Goal: Check status: Check status

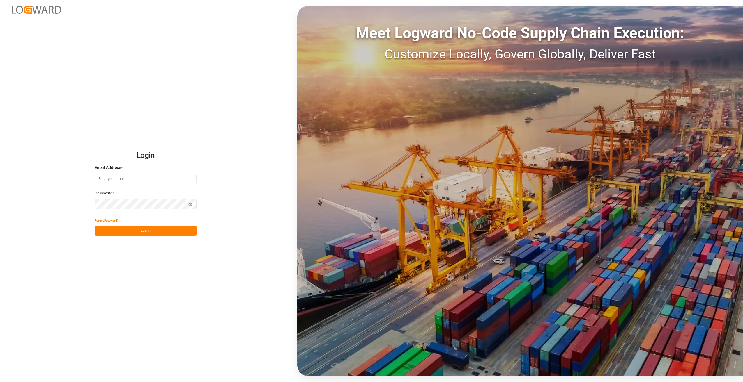
type input "[PERSON_NAME][EMAIL_ADDRESS][PERSON_NAME][DOMAIN_NAME]"
click at [137, 232] on button "Log In" at bounding box center [146, 231] width 102 height 10
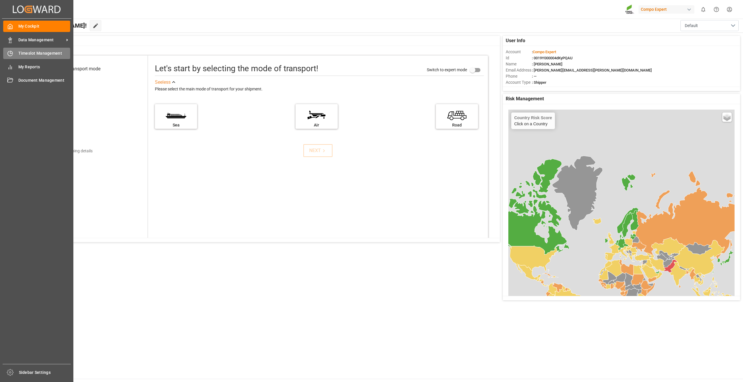
click at [29, 52] on span "Timeslot Management" at bounding box center [44, 53] width 52 height 6
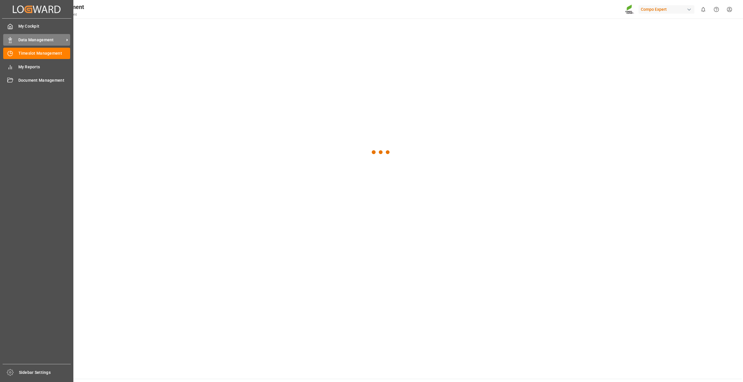
click at [13, 41] on div "Data Management Data Management" at bounding box center [36, 39] width 67 height 11
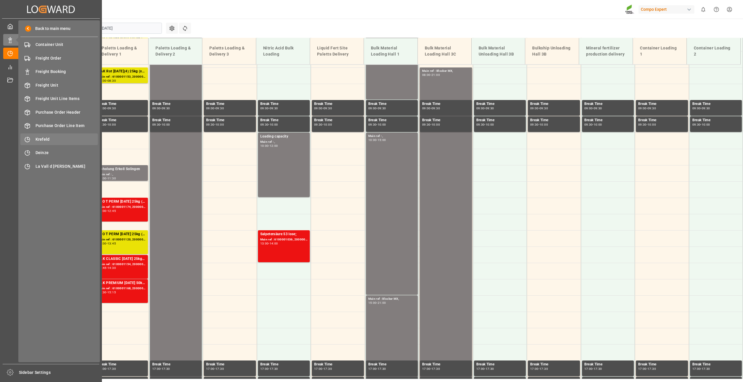
scroll to position [263, 0]
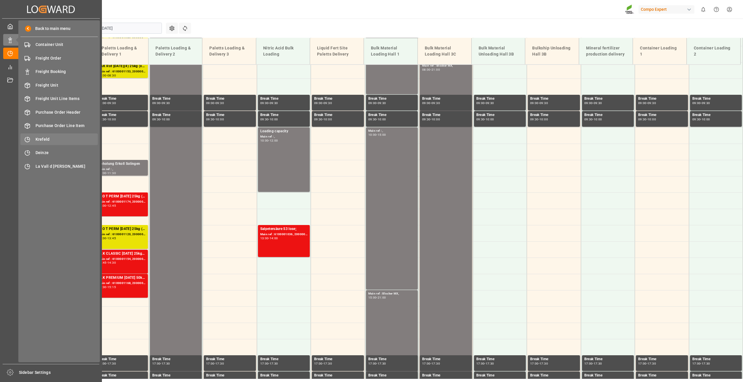
click at [45, 136] on span "Krefeld" at bounding box center [66, 139] width 63 height 6
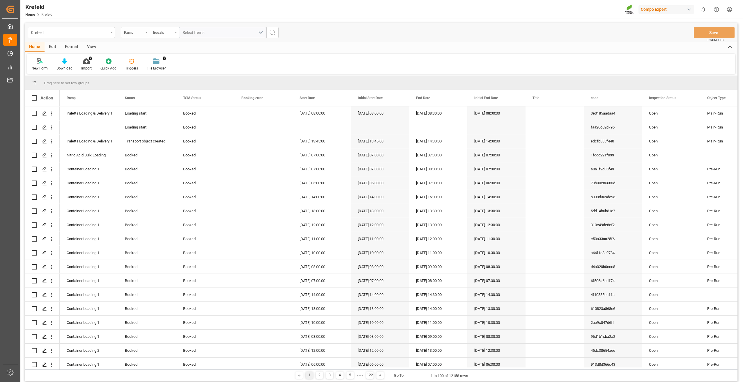
click at [143, 33] on div "Ramp" at bounding box center [134, 32] width 20 height 7
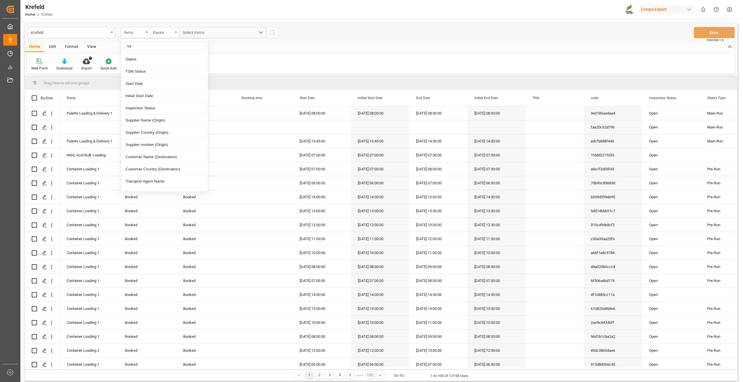
type input "sap"
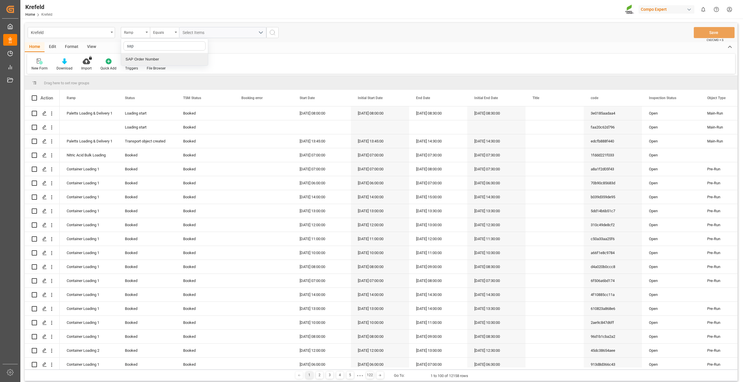
click at [144, 59] on div "SAP Order Number" at bounding box center [164, 59] width 87 height 12
click at [162, 34] on div "Equals" at bounding box center [163, 32] width 20 height 7
click at [165, 72] on div "Fuzzy search" at bounding box center [193, 71] width 87 height 12
click at [196, 35] on input "text" at bounding box center [222, 32] width 87 height 11
paste input "2000000042"
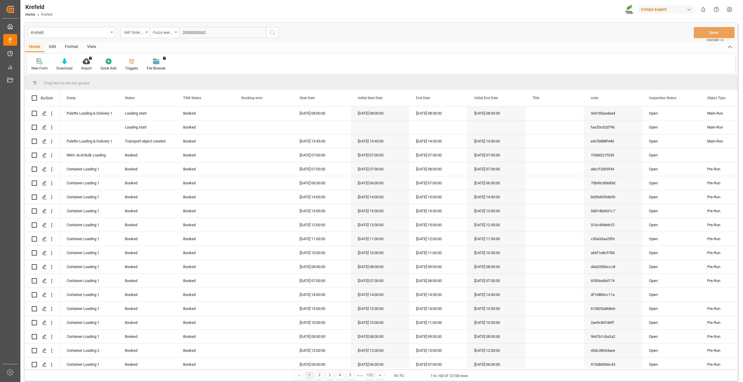
type input "2000000042"
click at [274, 31] on icon "search button" at bounding box center [272, 32] width 7 height 7
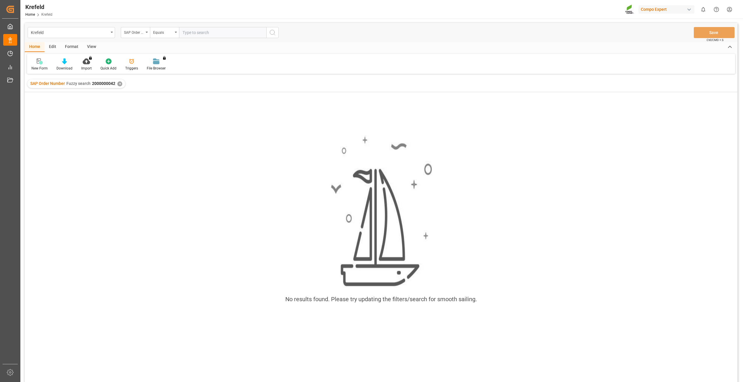
click at [118, 81] on div "✕" at bounding box center [119, 83] width 5 height 5
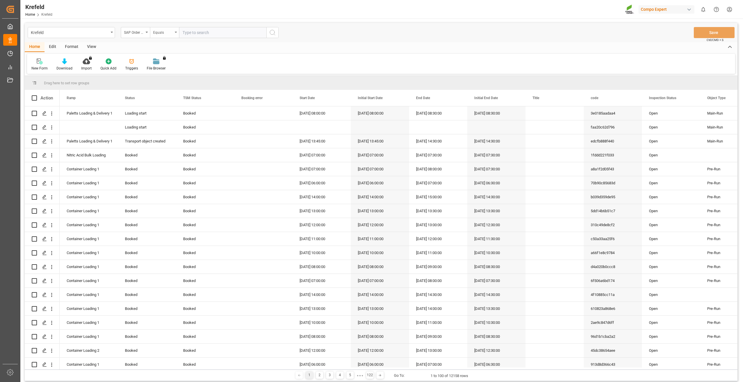
click at [166, 33] on div "Equals" at bounding box center [163, 32] width 20 height 7
click at [167, 72] on div "Fuzzy search" at bounding box center [193, 71] width 87 height 12
click at [192, 35] on input "text" at bounding box center [222, 32] width 87 height 11
paste input "2000000188"
type input "2000000188"
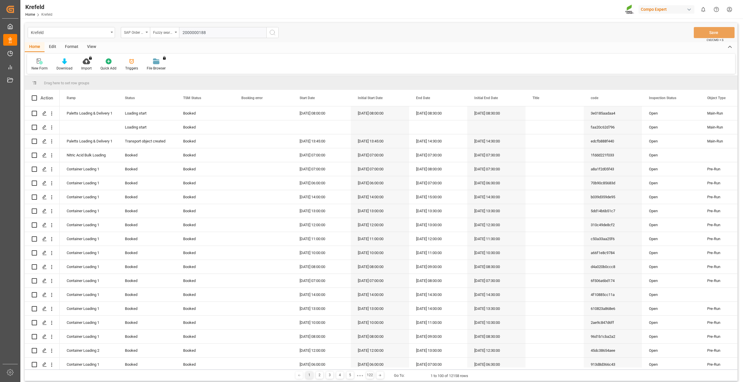
click at [274, 33] on icon "search button" at bounding box center [272, 32] width 7 height 7
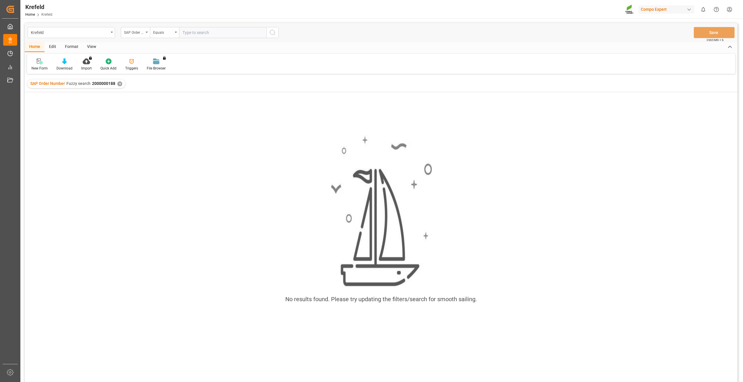
click at [117, 84] on div "✕" at bounding box center [119, 83] width 5 height 5
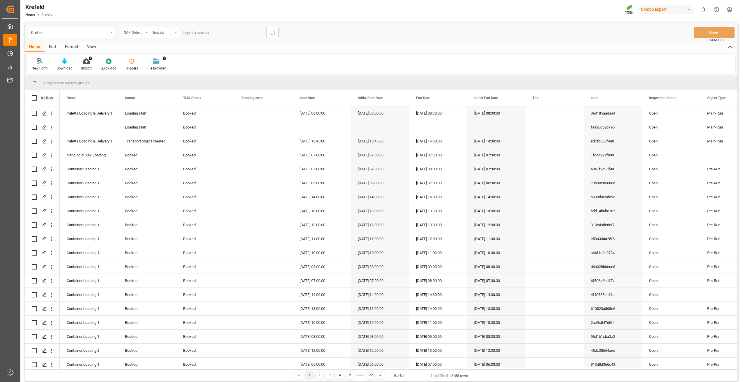
click at [172, 34] on div "Equals" at bounding box center [163, 32] width 20 height 7
click at [173, 70] on div "Fuzzy search" at bounding box center [193, 71] width 87 height 12
click at [199, 33] on input "text" at bounding box center [222, 32] width 87 height 11
paste input "2000000001"
type input "2000000001"
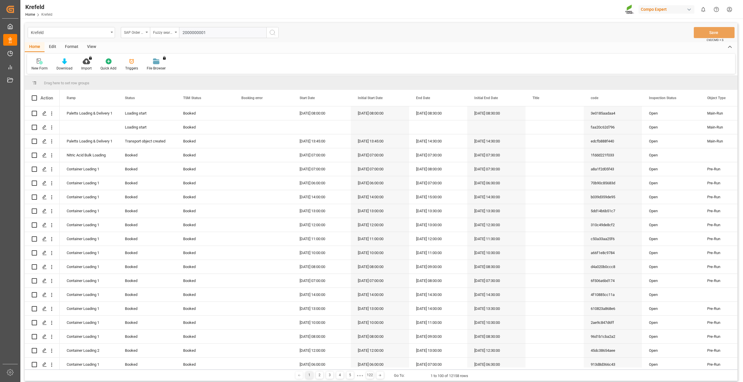
click at [274, 35] on icon "search button" at bounding box center [272, 32] width 7 height 7
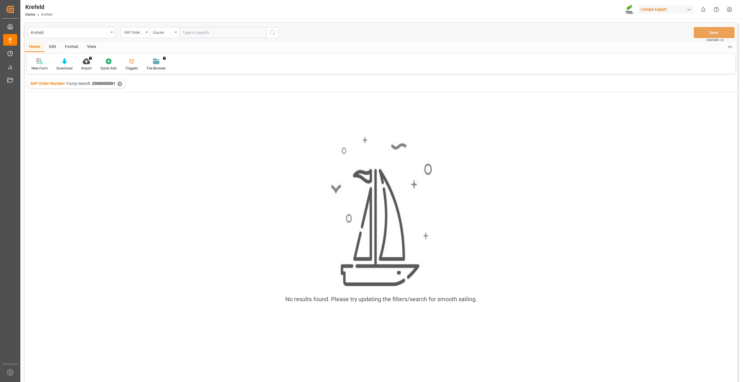
click at [119, 83] on div "✕" at bounding box center [119, 83] width 5 height 5
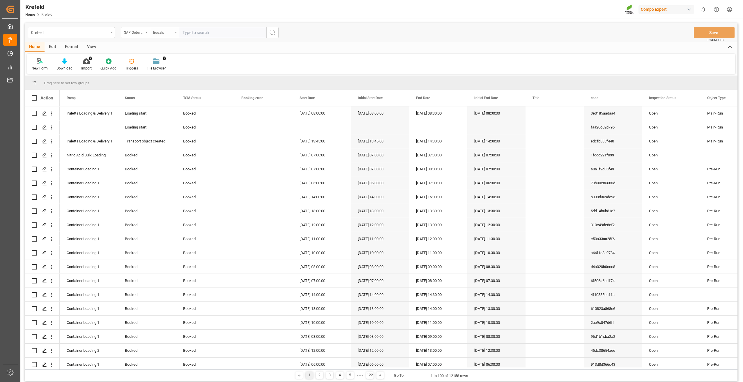
click at [170, 33] on div "Equals" at bounding box center [163, 32] width 20 height 7
click at [170, 71] on div "Fuzzy search" at bounding box center [193, 71] width 87 height 12
click at [198, 32] on input "text" at bounding box center [222, 32] width 87 height 11
paste input "2000000002"
type input "2000000002"
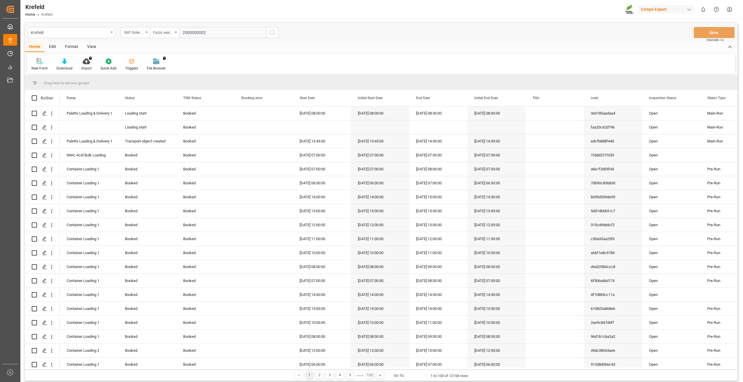
click at [274, 34] on circle "search button" at bounding box center [272, 32] width 5 height 5
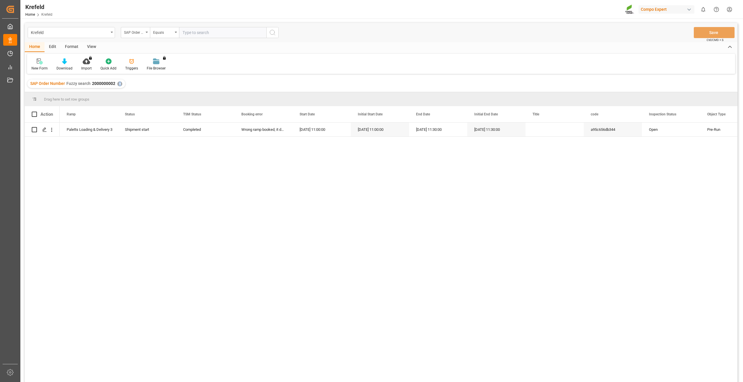
click at [120, 84] on div "✕" at bounding box center [119, 83] width 5 height 5
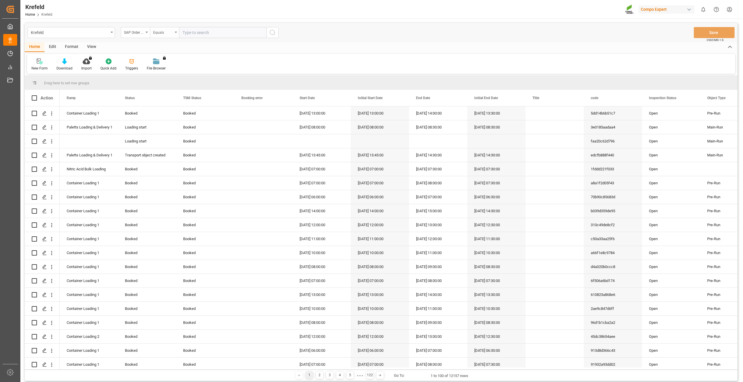
click at [164, 34] on div "Equals" at bounding box center [163, 32] width 20 height 7
click at [166, 71] on div "Fuzzy search" at bounding box center [193, 71] width 87 height 12
click at [200, 35] on input "text" at bounding box center [222, 32] width 87 height 11
paste input "4510356184"
type input "4510356184"
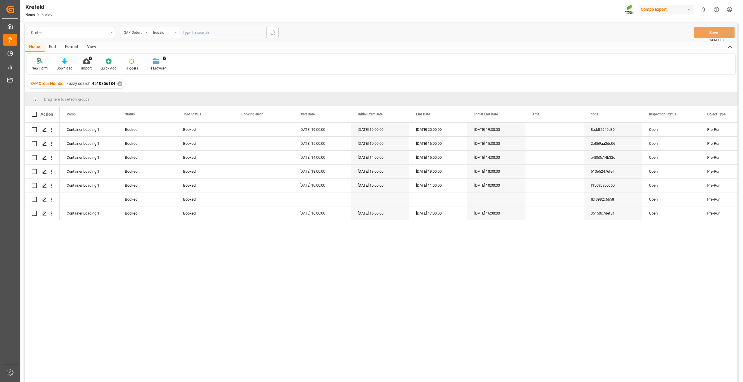
click at [120, 84] on div "✕" at bounding box center [119, 83] width 5 height 5
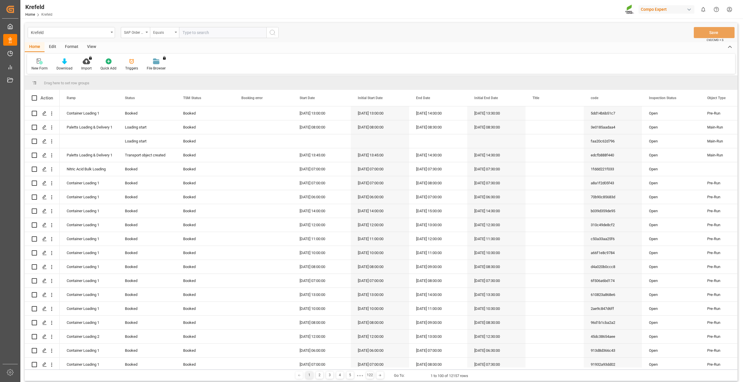
click at [160, 34] on div "Equals" at bounding box center [163, 32] width 20 height 7
click at [167, 69] on div "Fuzzy search" at bounding box center [193, 71] width 87 height 12
click at [196, 32] on input "text" at bounding box center [222, 32] width 87 height 11
paste input "4510356225"
type input "4510356225"
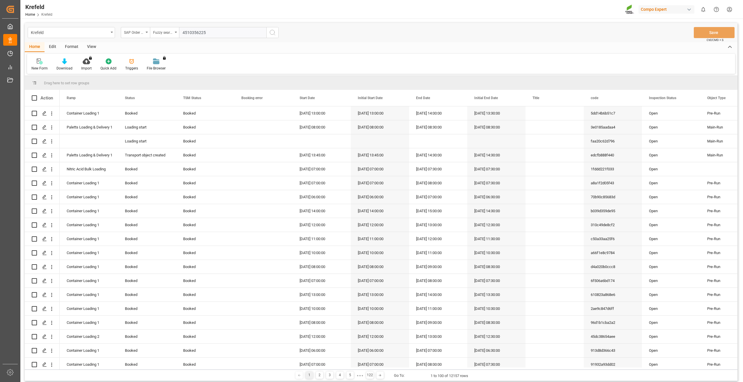
click at [274, 31] on icon "search button" at bounding box center [272, 32] width 7 height 7
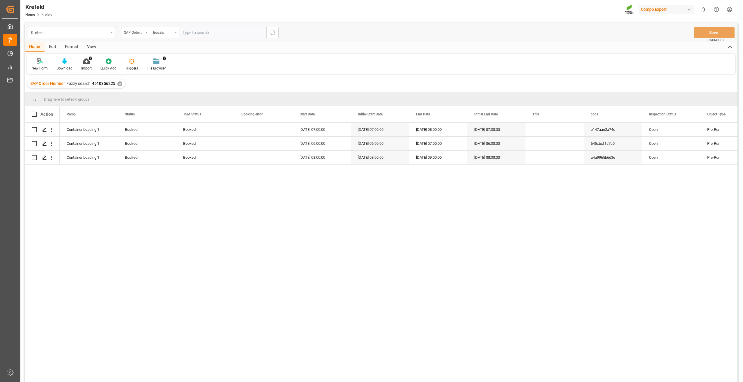
click at [119, 82] on div "✕" at bounding box center [119, 83] width 5 height 5
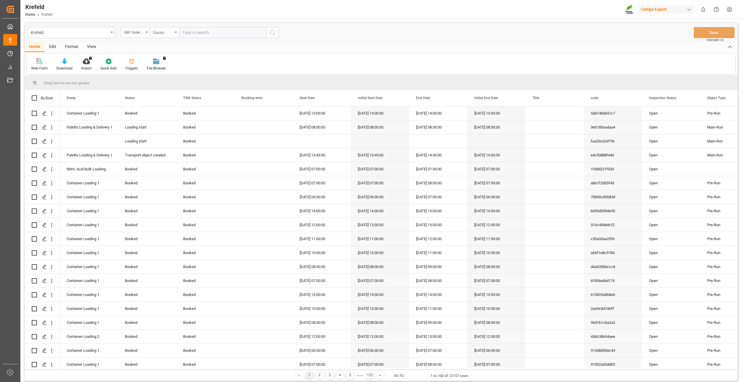
click at [161, 34] on div "Equals" at bounding box center [163, 32] width 20 height 7
click at [164, 73] on div "Fuzzy search" at bounding box center [193, 71] width 87 height 12
click at [191, 33] on input "text" at bounding box center [222, 32] width 87 height 11
paste input "2000000147"
type input "2000000147"
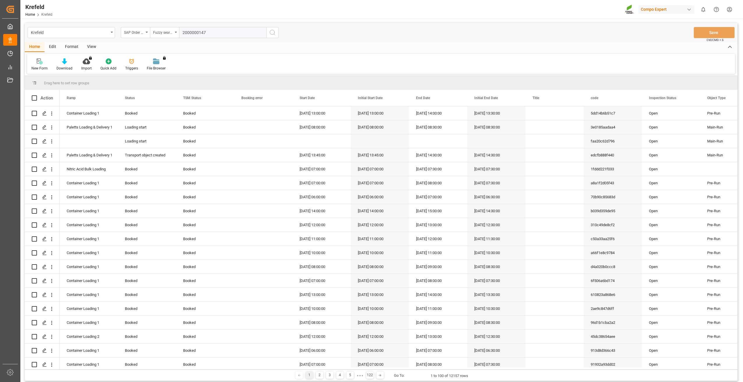
click at [276, 33] on button "search button" at bounding box center [272, 32] width 12 height 11
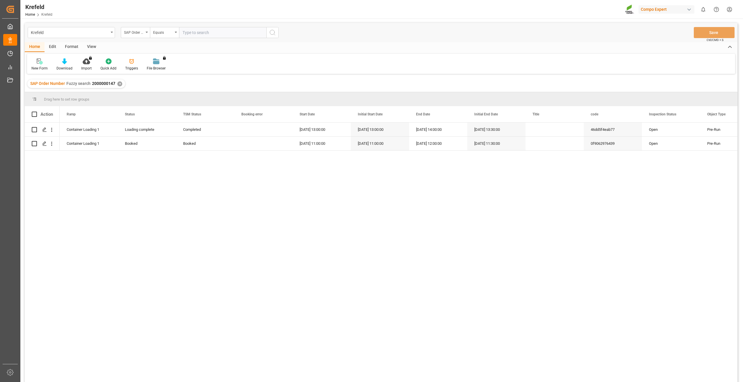
click at [117, 84] on div "✕" at bounding box center [119, 83] width 5 height 5
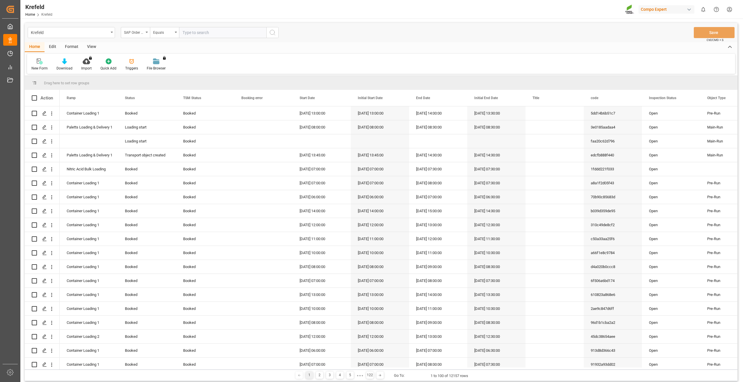
click at [162, 33] on div "Equals" at bounding box center [163, 32] width 20 height 7
click at [166, 69] on div "Fuzzy search" at bounding box center [193, 71] width 87 height 12
click at [190, 34] on input "text" at bounding box center [222, 32] width 87 height 11
paste input "2000000121"
type input "2000000121"
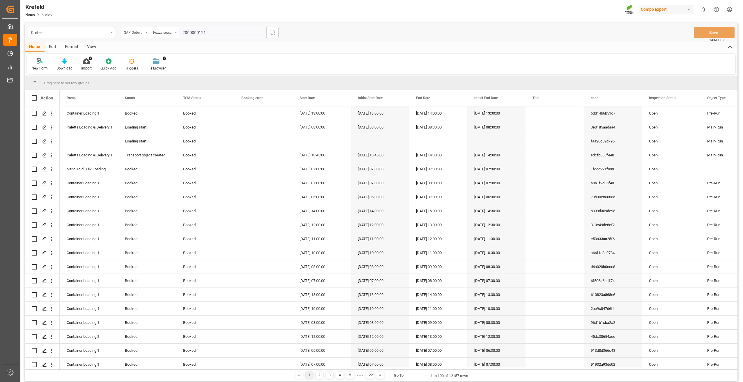
click at [275, 31] on icon "search button" at bounding box center [272, 32] width 7 height 7
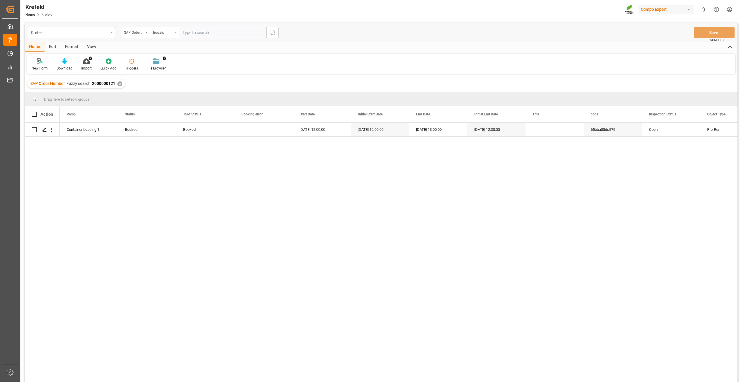
click at [119, 83] on div "✕" at bounding box center [119, 83] width 5 height 5
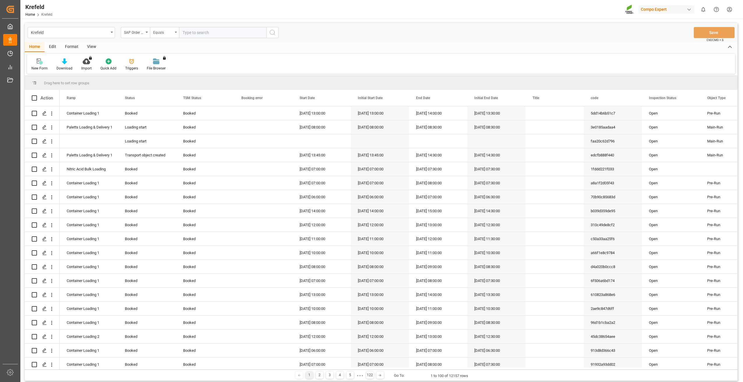
click at [170, 32] on div "Equals" at bounding box center [163, 32] width 20 height 7
click at [177, 70] on div "Fuzzy search" at bounding box center [193, 71] width 87 height 12
click at [197, 34] on input "text" at bounding box center [222, 32] width 87 height 11
paste input "2000000296"
type input "2000000296"
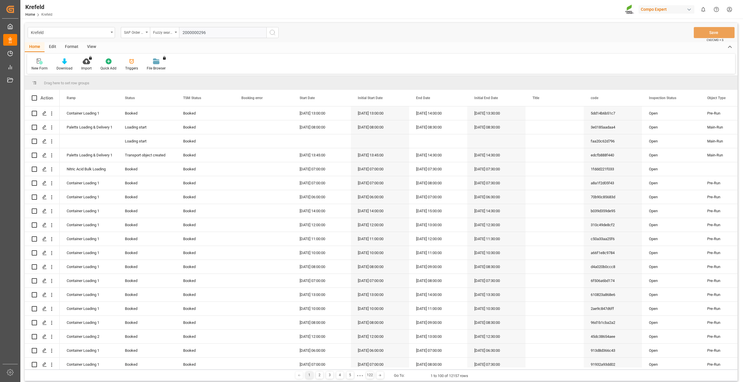
click at [274, 31] on icon "search button" at bounding box center [272, 32] width 7 height 7
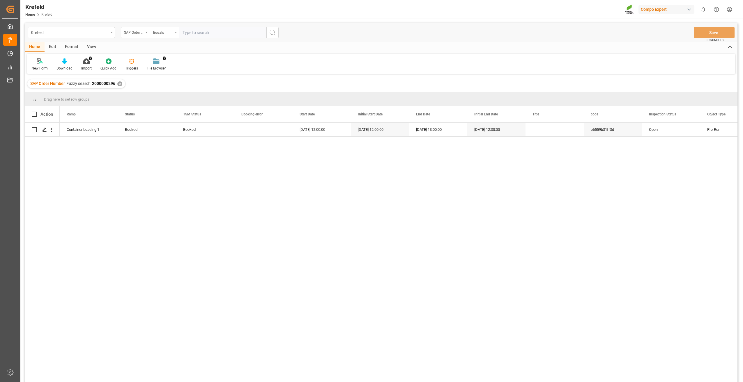
click at [120, 86] on div "✕" at bounding box center [119, 83] width 5 height 5
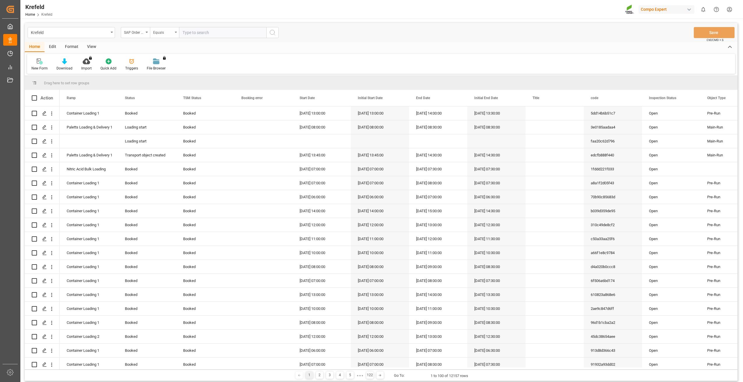
click at [167, 30] on div "Equals" at bounding box center [163, 32] width 20 height 7
click at [172, 71] on div "Fuzzy search" at bounding box center [193, 71] width 87 height 12
click at [193, 33] on input "text" at bounding box center [222, 32] width 87 height 11
paste input "2000000305"
type input "2000000305"
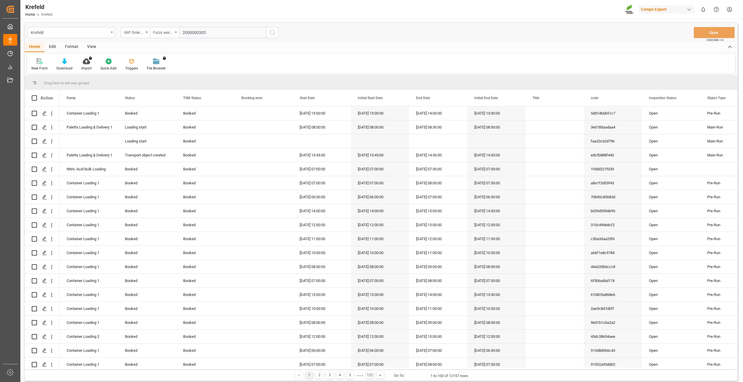
click at [274, 31] on icon "search button" at bounding box center [272, 32] width 7 height 7
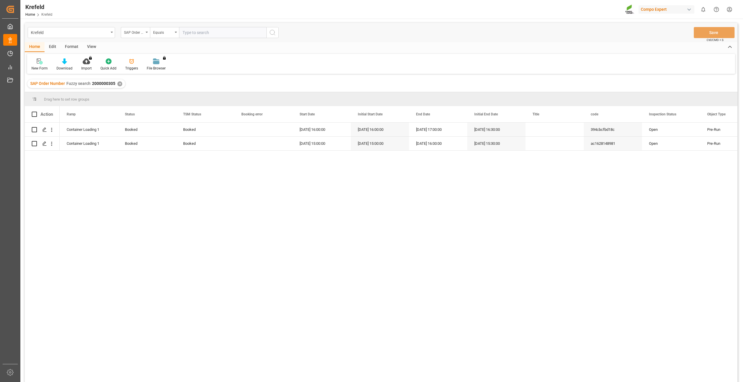
click at [122, 82] on div "SAP Order Number Fuzzy search 2000000305 ✕" at bounding box center [76, 83] width 98 height 9
click at [119, 83] on div "✕" at bounding box center [119, 83] width 5 height 5
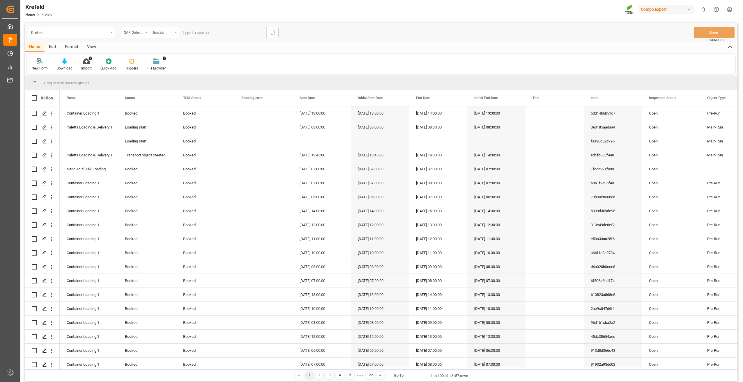
click at [162, 33] on div "Equals" at bounding box center [163, 32] width 20 height 7
click at [171, 72] on div "Fuzzy search" at bounding box center [193, 71] width 87 height 12
click at [204, 31] on input "text" at bounding box center [222, 32] width 87 height 11
paste input "2000000122"
type input "2000000122"
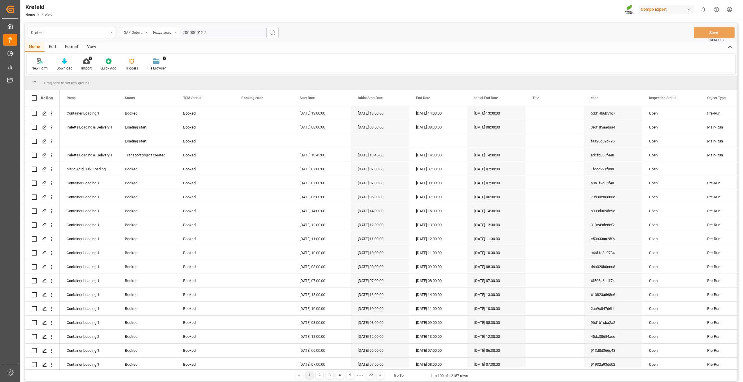
click at [269, 33] on button "search button" at bounding box center [272, 32] width 12 height 11
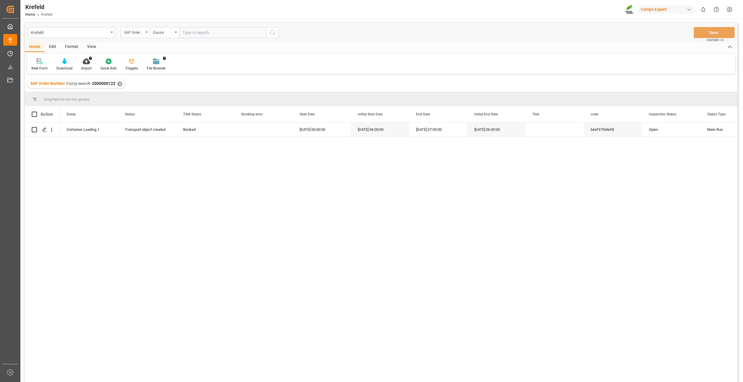
click at [118, 83] on div "✕" at bounding box center [119, 83] width 5 height 5
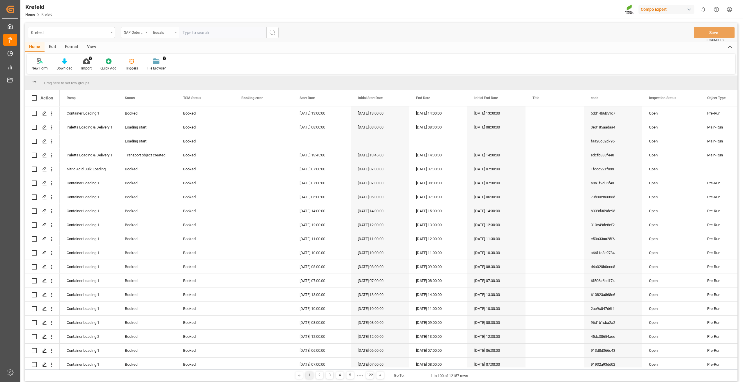
click at [158, 33] on div "Equals" at bounding box center [163, 32] width 20 height 7
click at [165, 61] on div "Equals" at bounding box center [193, 59] width 87 height 12
click at [175, 34] on div "Equals" at bounding box center [164, 32] width 29 height 11
click at [174, 71] on div "Fuzzy search" at bounding box center [193, 71] width 87 height 12
click at [202, 31] on input "text" at bounding box center [222, 32] width 87 height 11
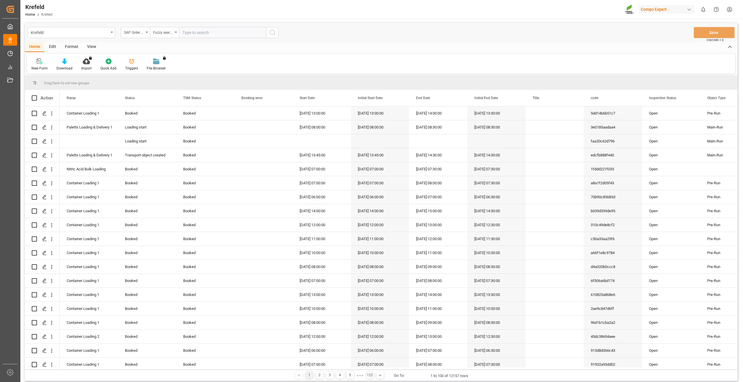
paste input "2000000228"
type input "2000000228"
click at [271, 33] on icon "search button" at bounding box center [272, 32] width 7 height 7
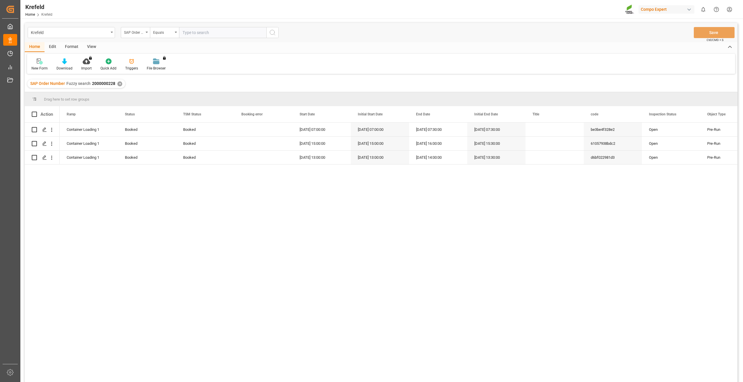
click at [120, 83] on div "✕" at bounding box center [119, 83] width 5 height 5
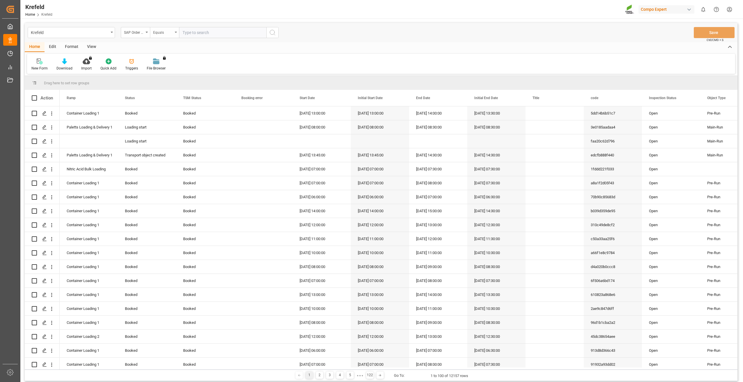
click at [164, 33] on div "Equals" at bounding box center [163, 32] width 20 height 7
click at [169, 68] on div "Fuzzy search" at bounding box center [193, 71] width 87 height 12
click at [205, 32] on input "text" at bounding box center [222, 32] width 87 height 11
paste input "2000000310"
type input "2000000310"
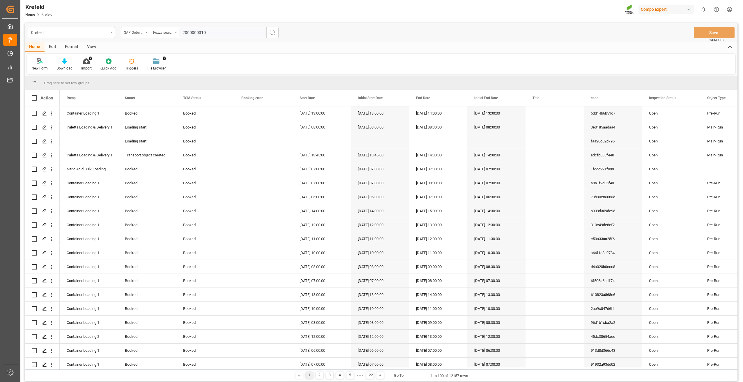
click at [275, 34] on icon "search button" at bounding box center [272, 32] width 7 height 7
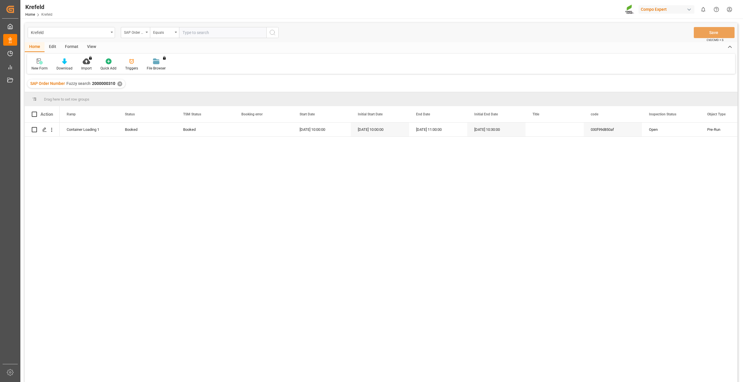
click at [233, 247] on div "Container Loading 1 Booked Booked [DATE] 10:00:00 [DATE] 10:00:00 [DATE] 11:00:…" at bounding box center [398, 254] width 677 height 263
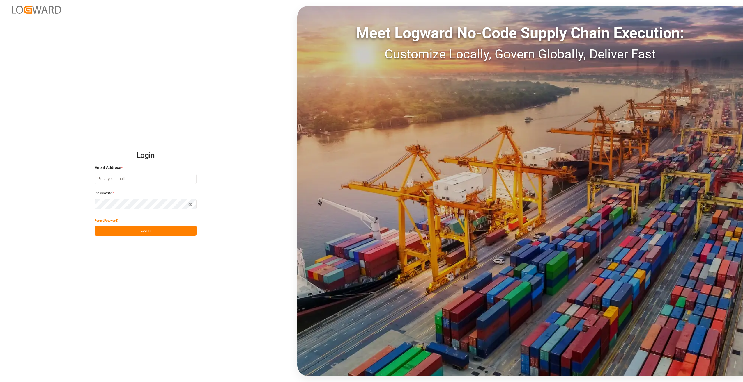
type input "[PERSON_NAME][EMAIL_ADDRESS][PERSON_NAME][DOMAIN_NAME]"
click at [150, 233] on button "Log In" at bounding box center [146, 231] width 102 height 10
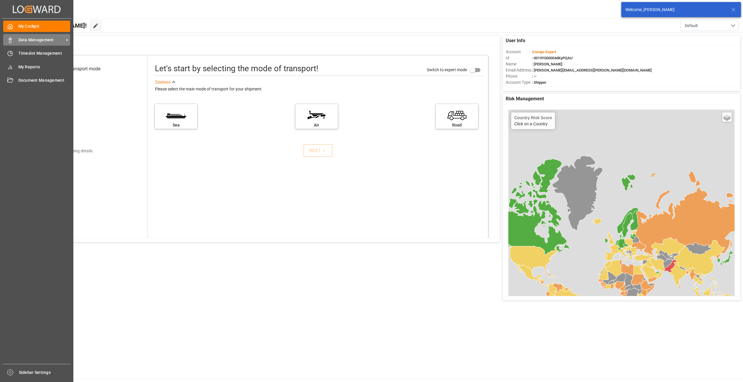
click at [13, 43] on div "Data Management Data Management" at bounding box center [36, 39] width 67 height 11
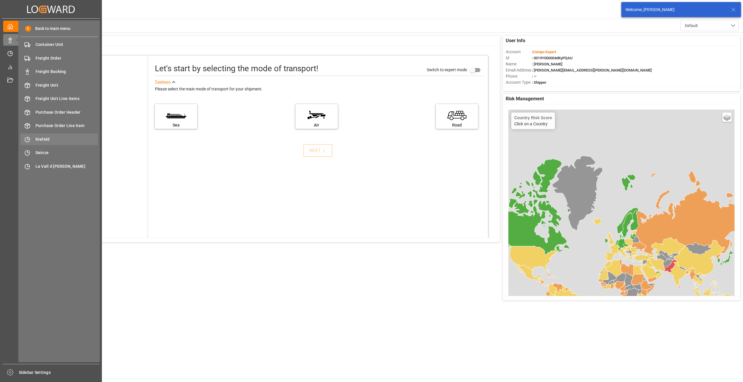
click at [48, 137] on span "Krefeld" at bounding box center [66, 139] width 63 height 6
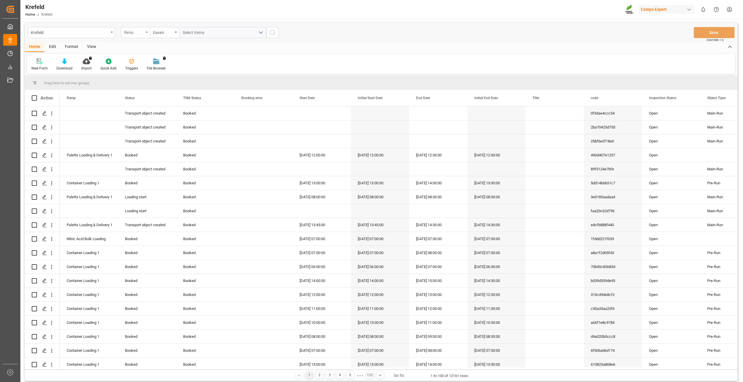
click at [145, 32] on div "Ramp" at bounding box center [135, 32] width 29 height 11
type input "sap"
click at [156, 60] on div "SAP Order Number" at bounding box center [164, 59] width 87 height 12
click at [161, 34] on div "Equals" at bounding box center [163, 32] width 20 height 7
click at [168, 70] on div "Fuzzy search" at bounding box center [193, 71] width 87 height 12
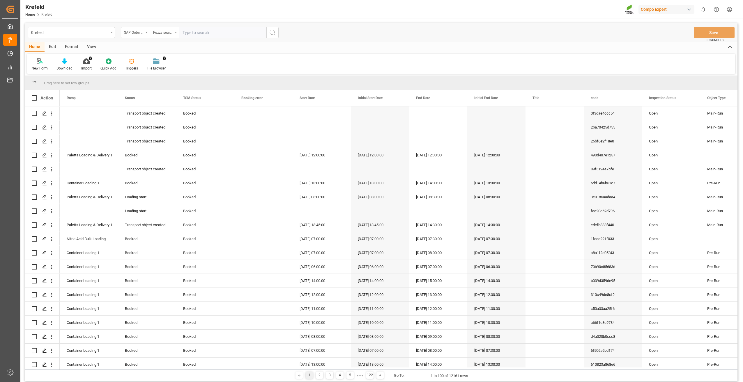
click at [196, 33] on input "text" at bounding box center [222, 32] width 87 height 11
paste input "2000000147"
type input "2000000147"
click at [280, 33] on div "Krefeld SAP Order Number Fuzzy search 2000000147 Save Ctrl/CMD + S" at bounding box center [381, 32] width 712 height 19
click at [276, 33] on button "search button" at bounding box center [272, 32] width 12 height 11
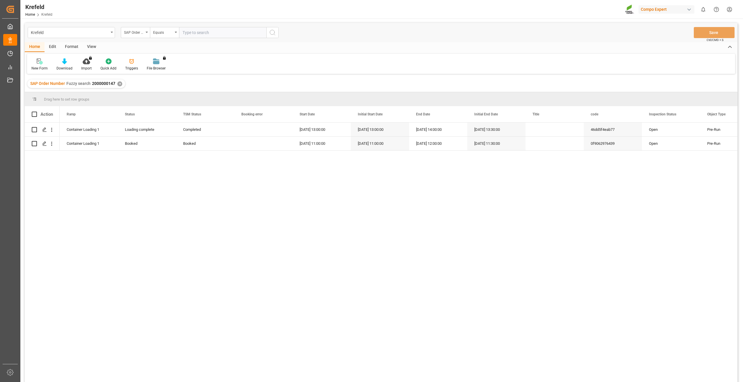
click at [198, 172] on div "Container Loading 1 Loading complete Completed 31.07.2025 13:00:00 31.07.2025 1…" at bounding box center [398, 254] width 677 height 263
